Goal: Information Seeking & Learning: Learn about a topic

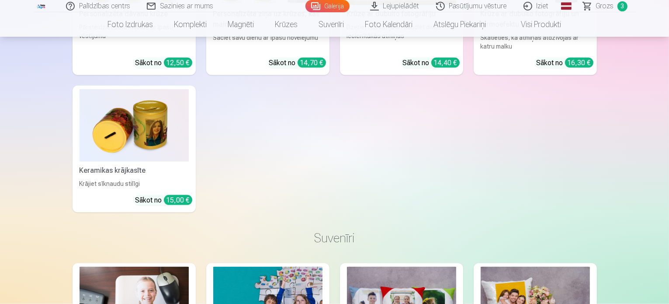
scroll to position [4699, 0]
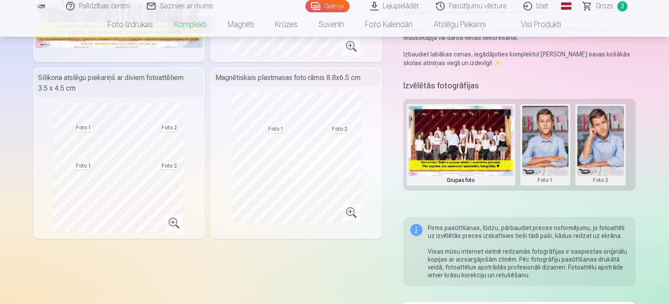
scroll to position [218, 0]
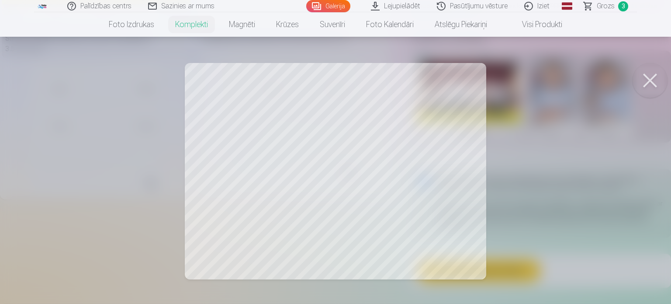
click at [651, 81] on button at bounding box center [650, 80] width 35 height 35
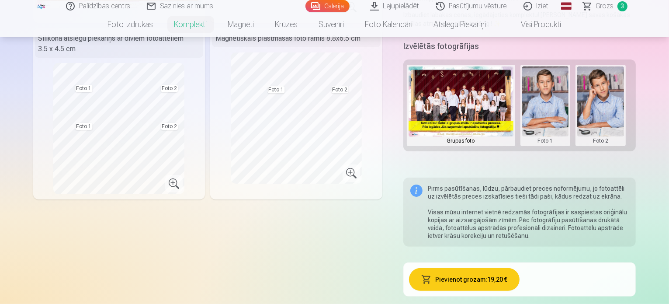
scroll to position [0, 0]
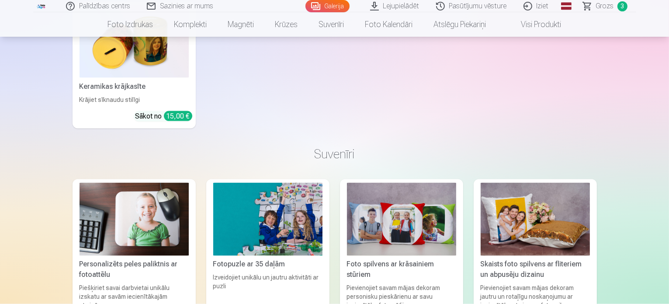
scroll to position [4719, 0]
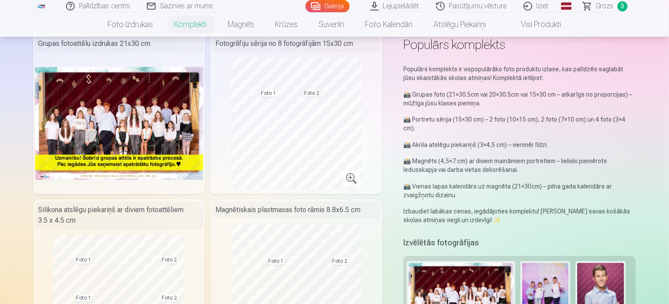
scroll to position [44, 0]
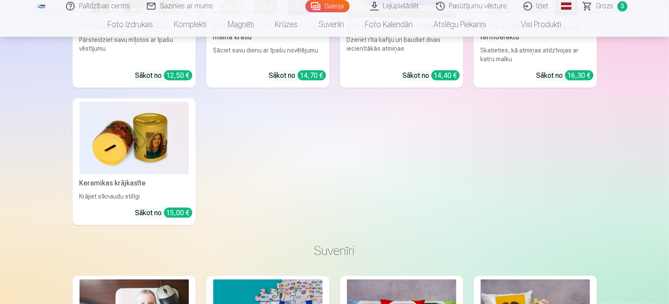
scroll to position [4719, 0]
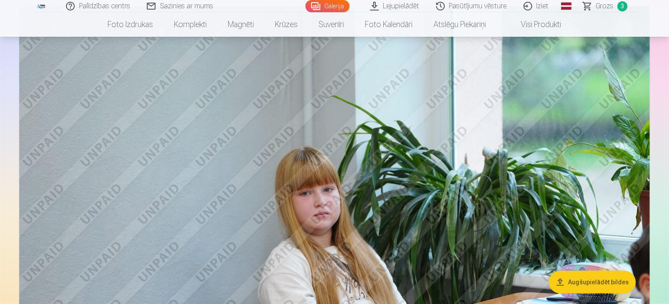
scroll to position [743, 0]
